Goal: Information Seeking & Learning: Learn about a topic

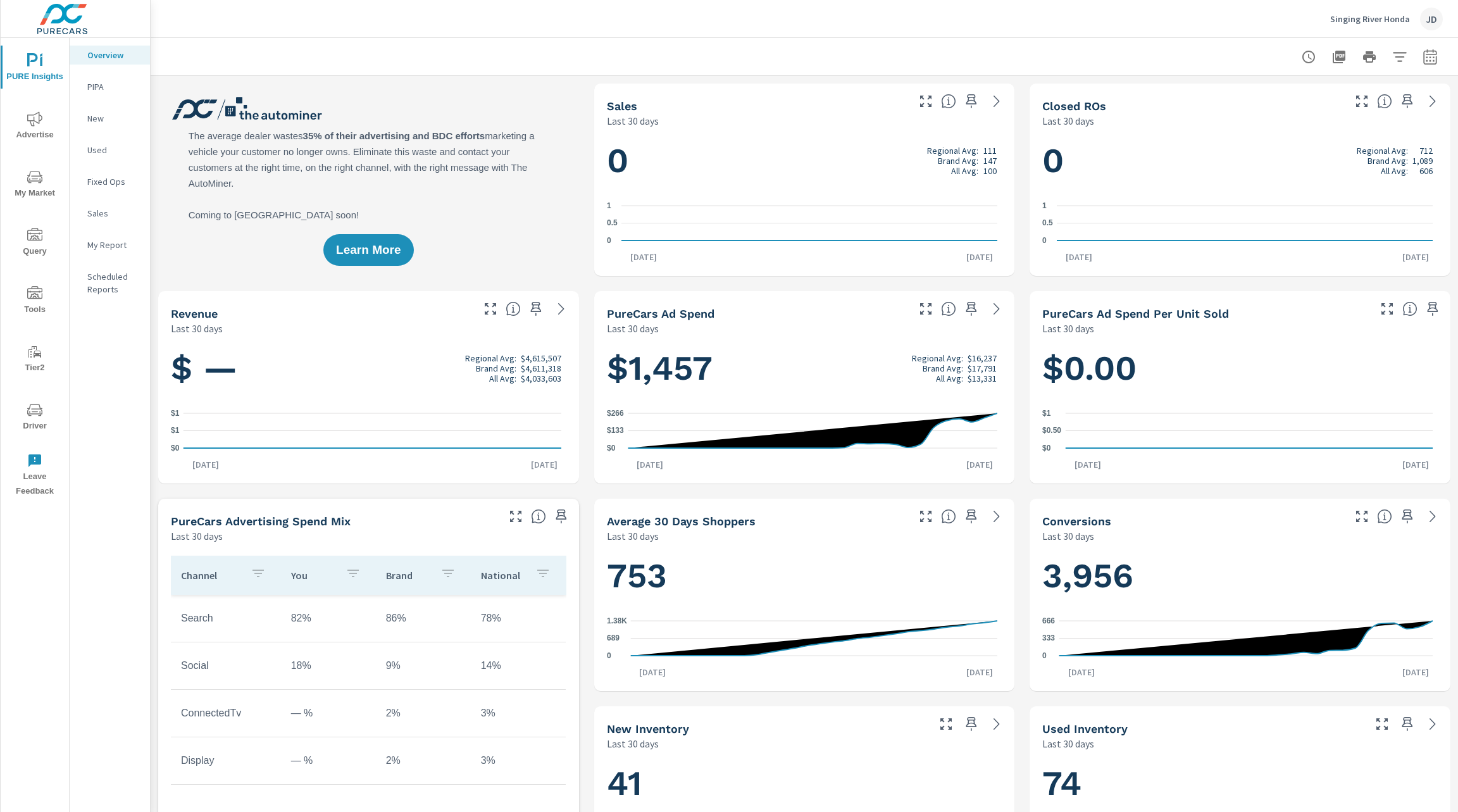
scroll to position [1, 0]
click at [1258, 141] on h1 "0 Regional Avg: 712 Brand Avg: 1,089 All Avg: 606" at bounding box center [1240, 161] width 396 height 43
click at [168, 233] on div "Learn More" at bounding box center [369, 179] width 421 height 192
drag, startPoint x: 312, startPoint y: 208, endPoint x: 199, endPoint y: 131, distance: 136.7
click at [199, 131] on div "Learn More" at bounding box center [369, 179] width 421 height 192
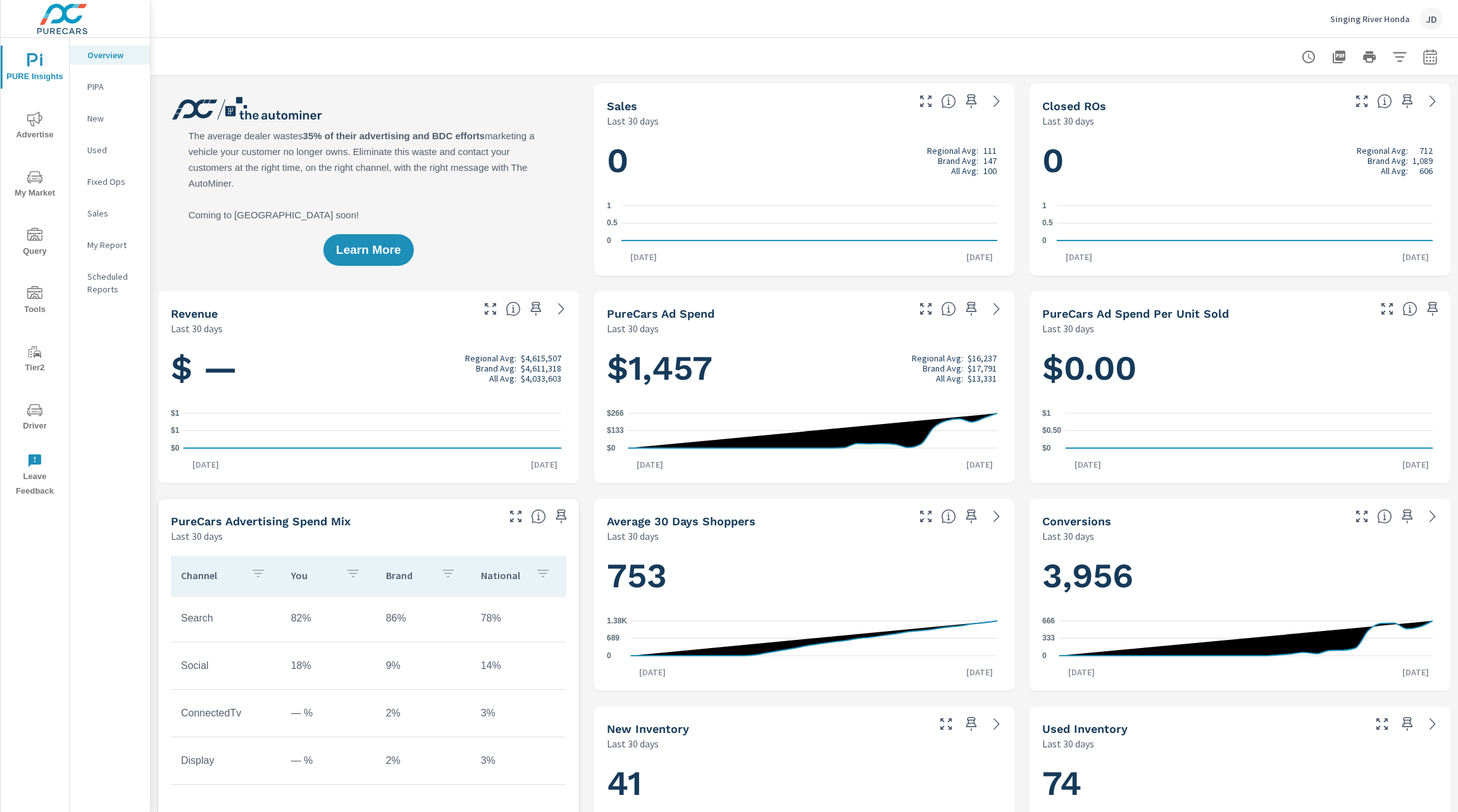
drag, startPoint x: 157, startPoint y: 103, endPoint x: 281, endPoint y: 162, distance: 137.3
drag, startPoint x: 297, startPoint y: 215, endPoint x: 178, endPoint y: 154, distance: 133.7
click at [178, 154] on div "Learn More" at bounding box center [369, 179] width 421 height 192
drag, startPoint x: 180, startPoint y: 151, endPoint x: 345, endPoint y: 155, distance: 165.0
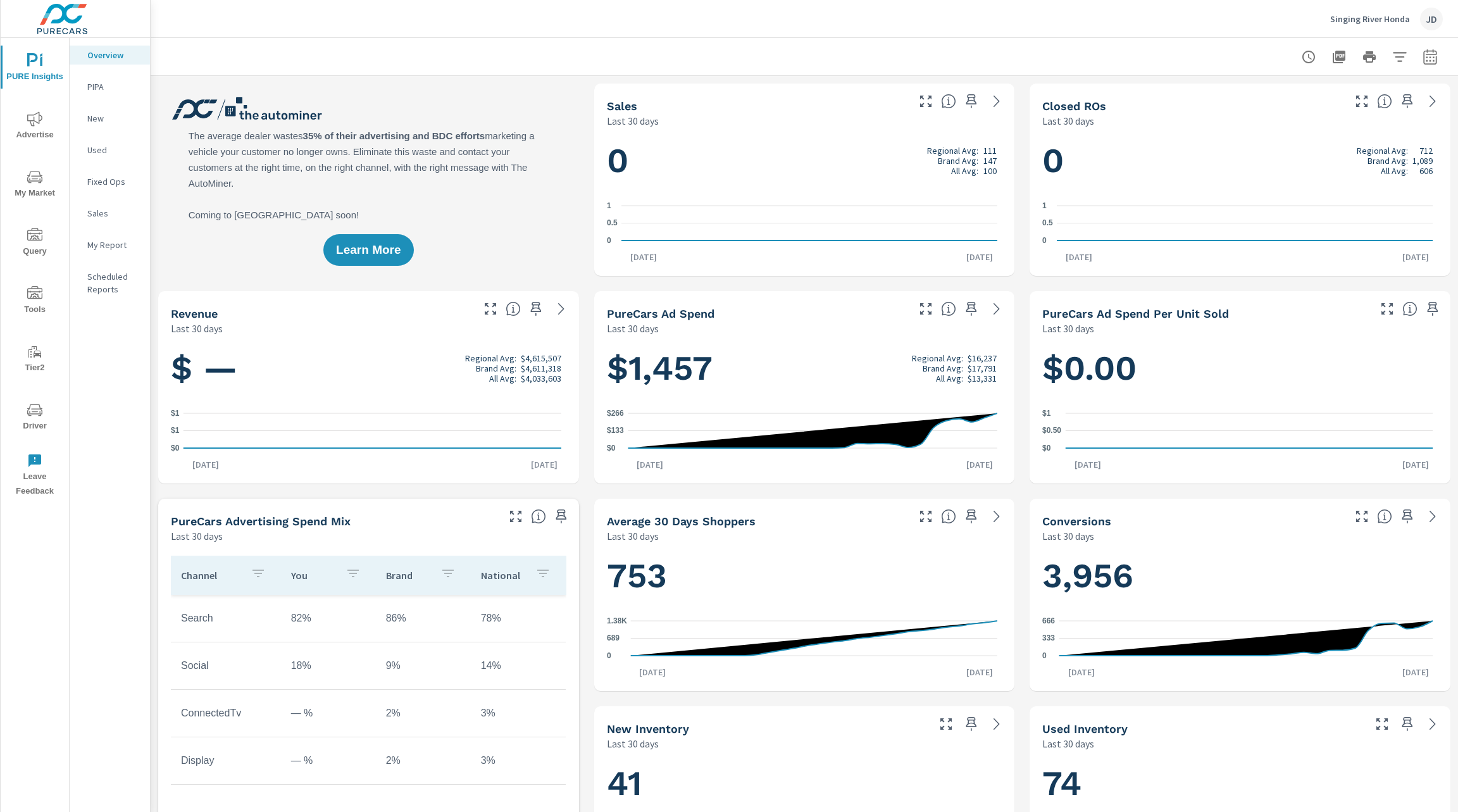
click at [345, 155] on div "Learn More" at bounding box center [369, 179] width 421 height 192
